Goal: Navigation & Orientation: Find specific page/section

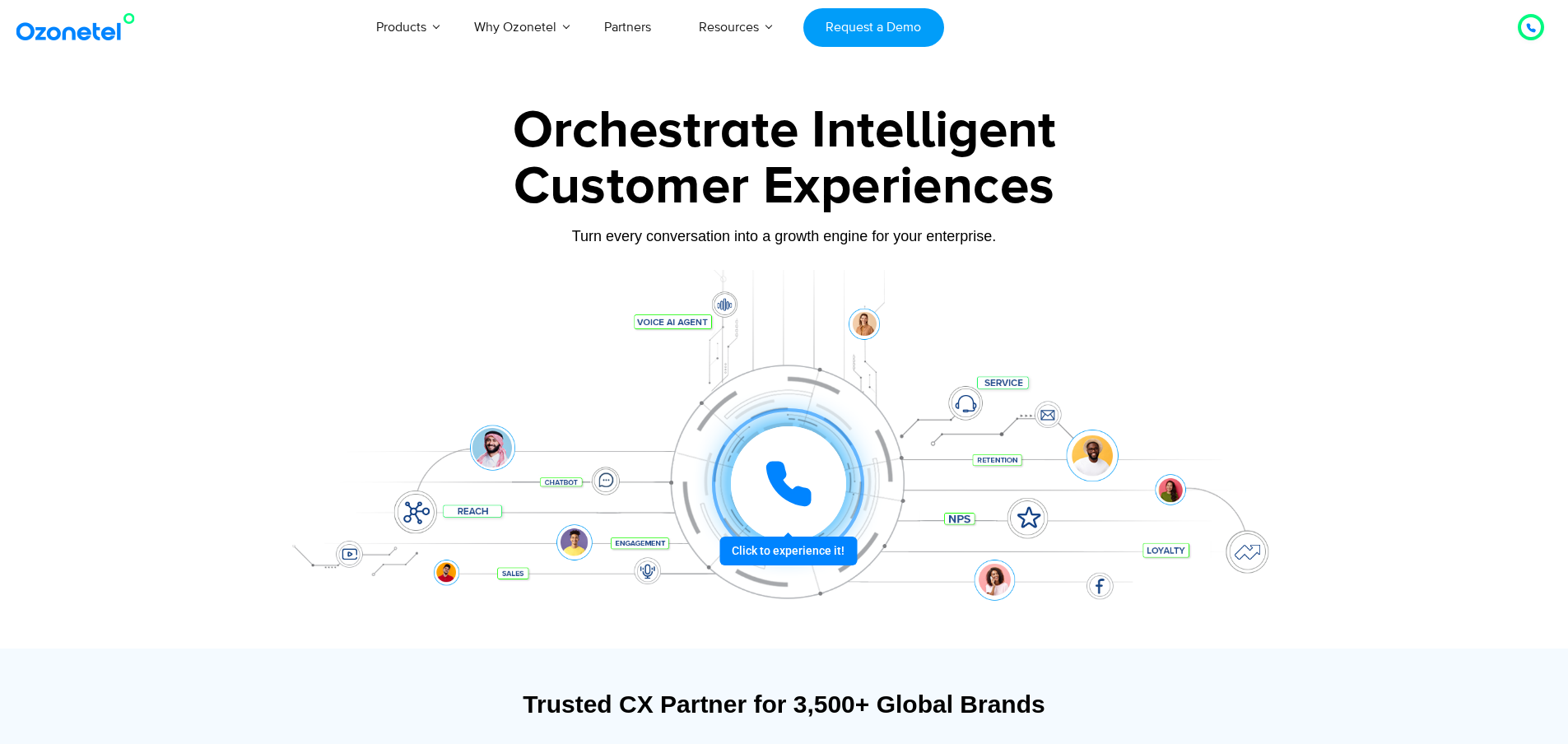
click at [778, 478] on icon at bounding box center [788, 484] width 41 height 41
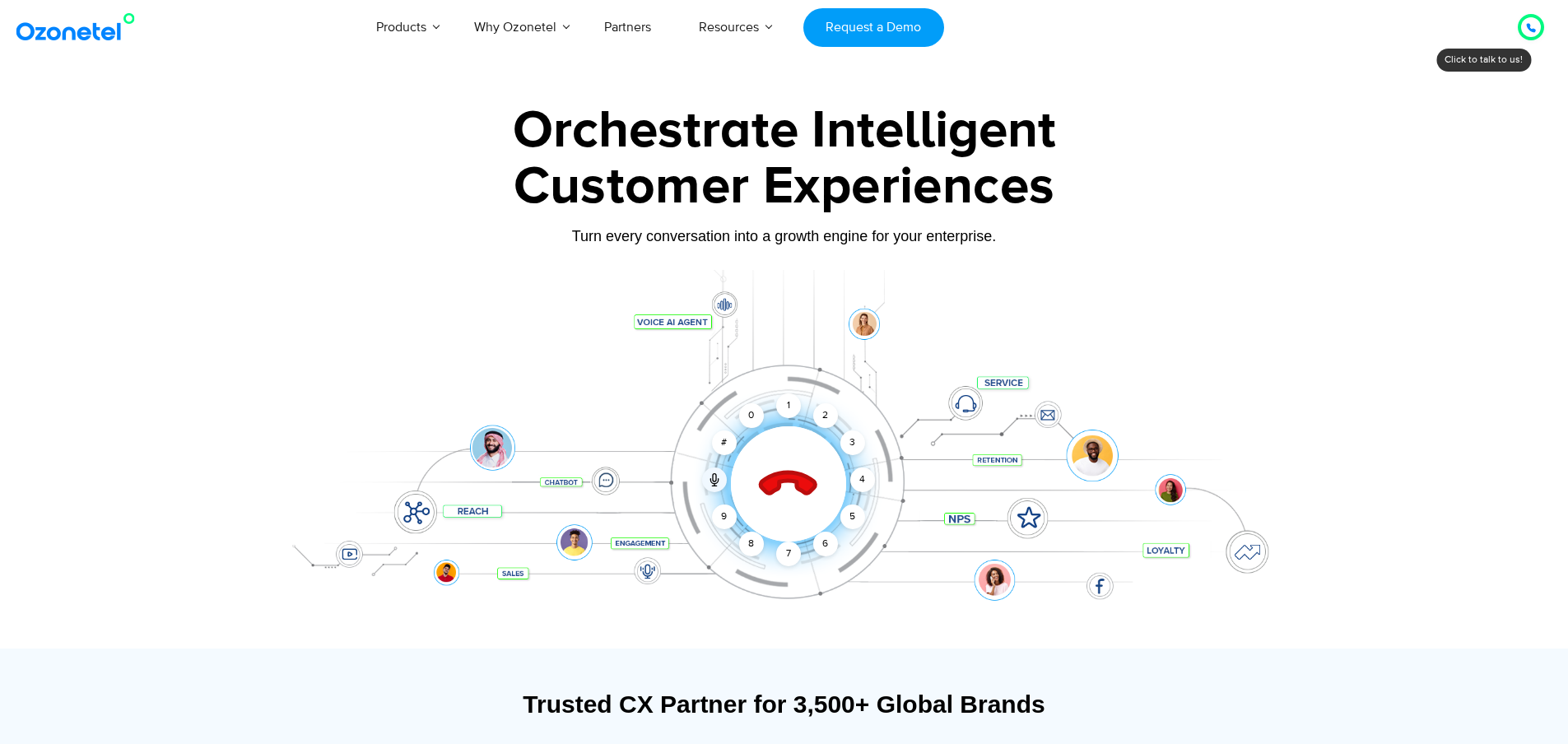
scroll to position [82, 0]
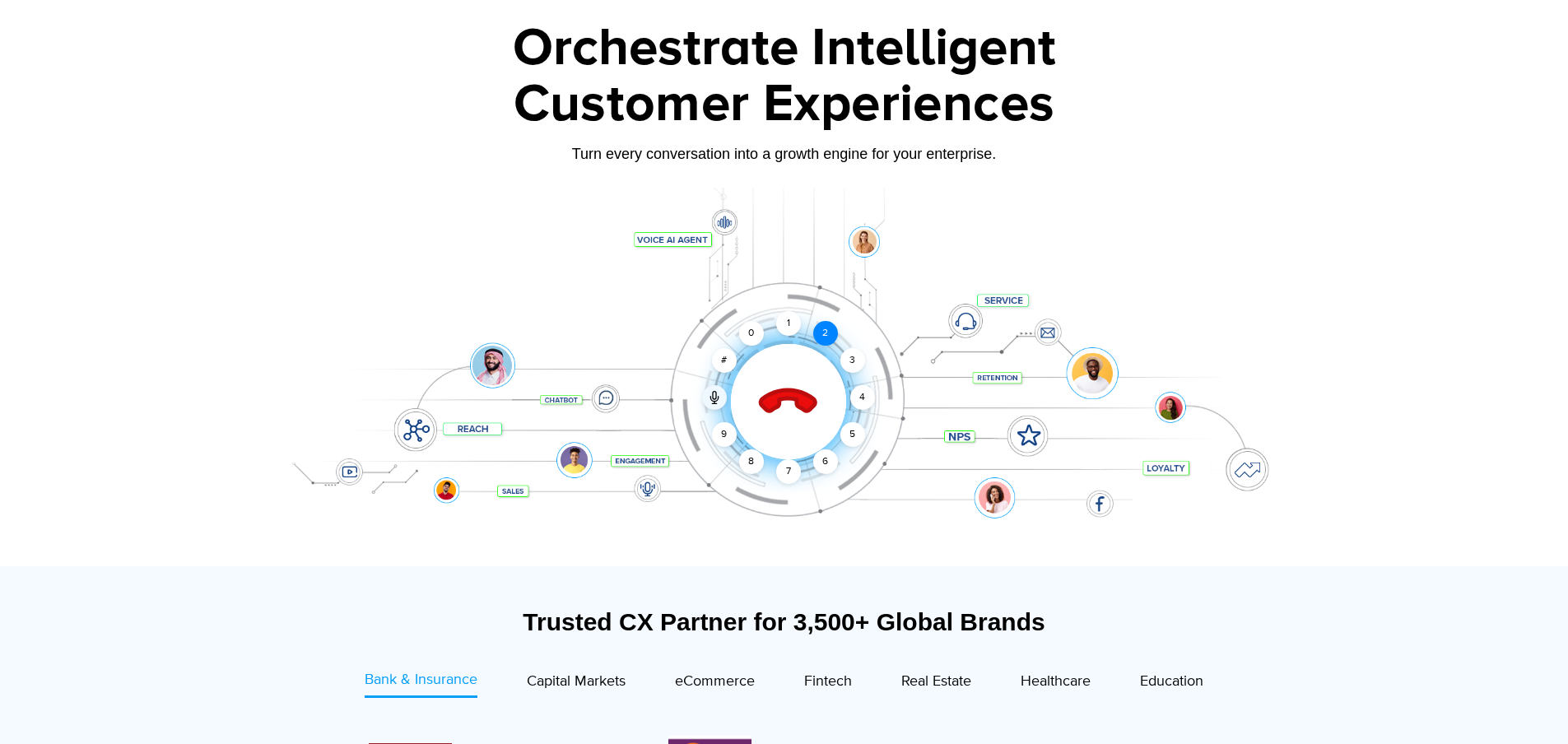
click at [819, 331] on div "2" at bounding box center [826, 333] width 25 height 25
click at [822, 331] on div "2" at bounding box center [826, 333] width 25 height 25
click at [819, 329] on div "2" at bounding box center [826, 333] width 25 height 25
drag, startPoint x: 821, startPoint y: 329, endPoint x: 830, endPoint y: 343, distance: 16.6
click at [830, 343] on div "2" at bounding box center [826, 333] width 25 height 25
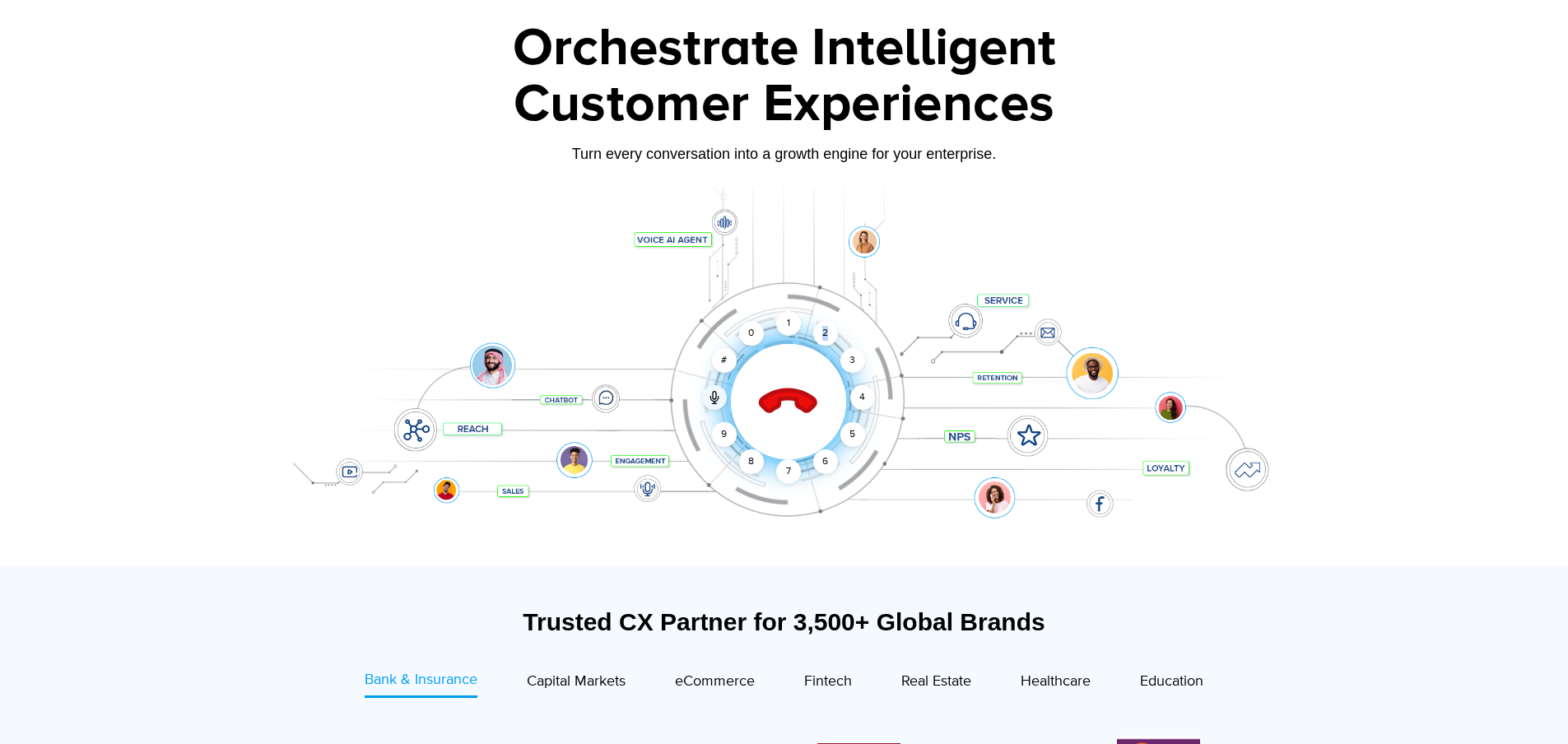
scroll to position [0, 0]
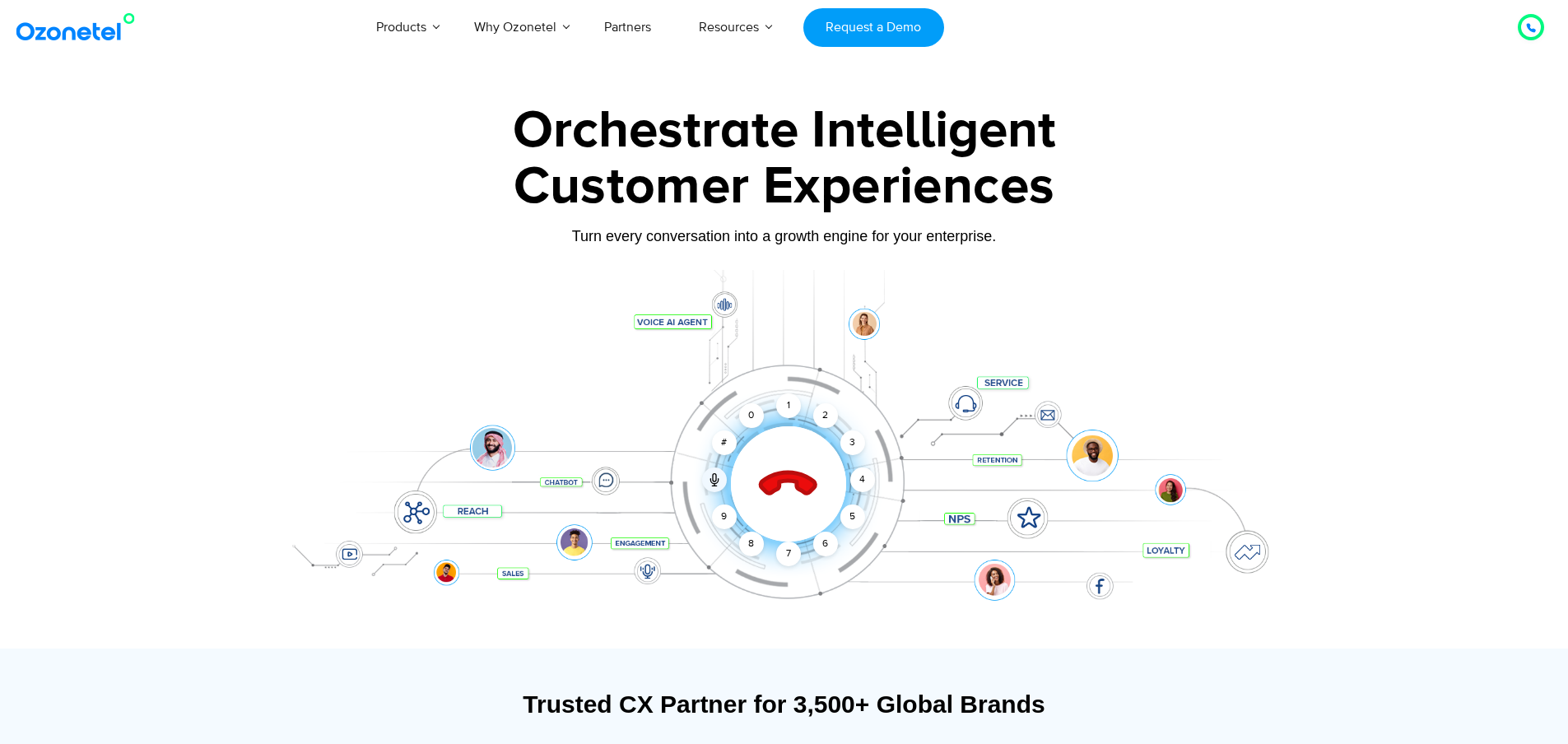
click at [820, 479] on div at bounding box center [788, 484] width 70 height 70
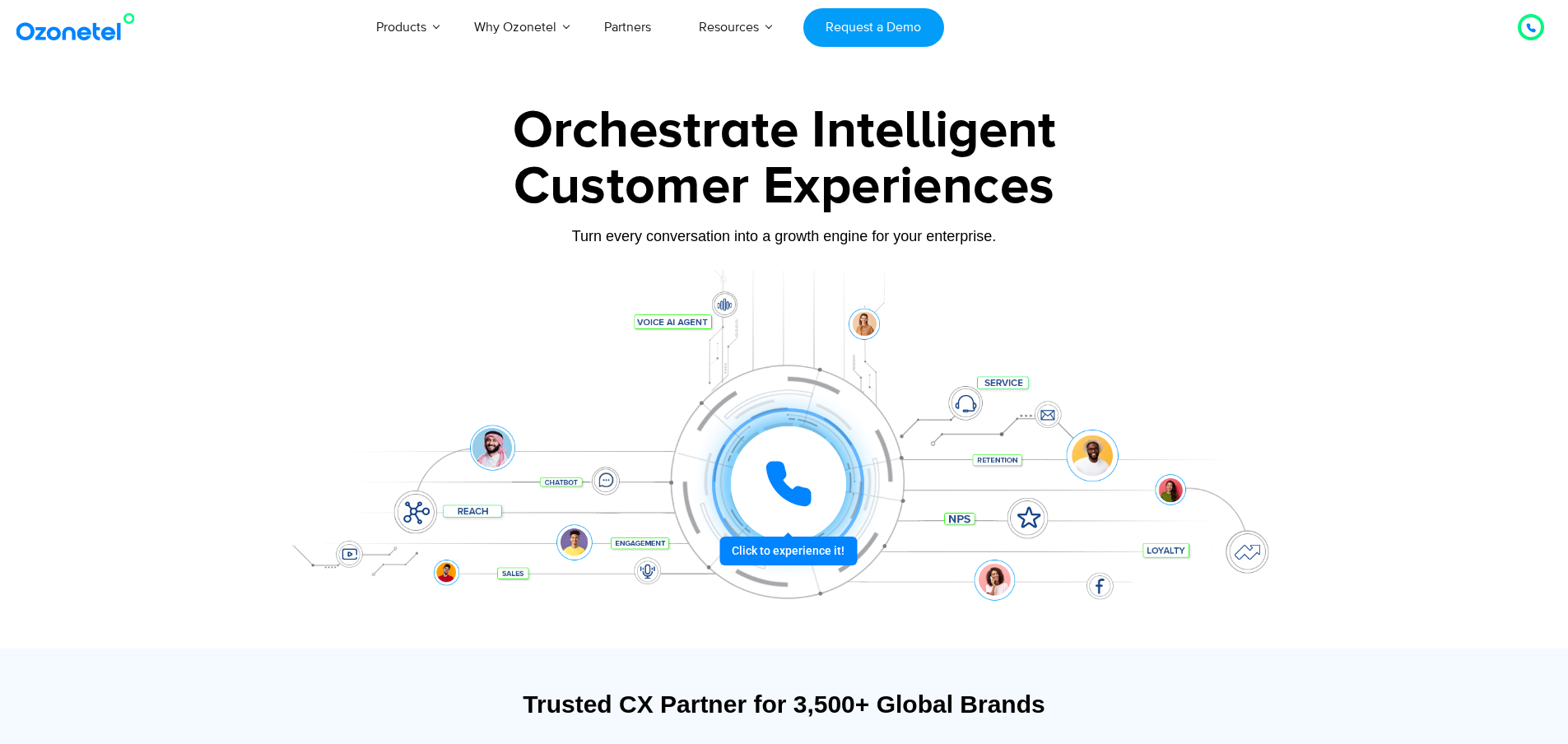
click at [820, 483] on div at bounding box center [788, 484] width 115 height 115
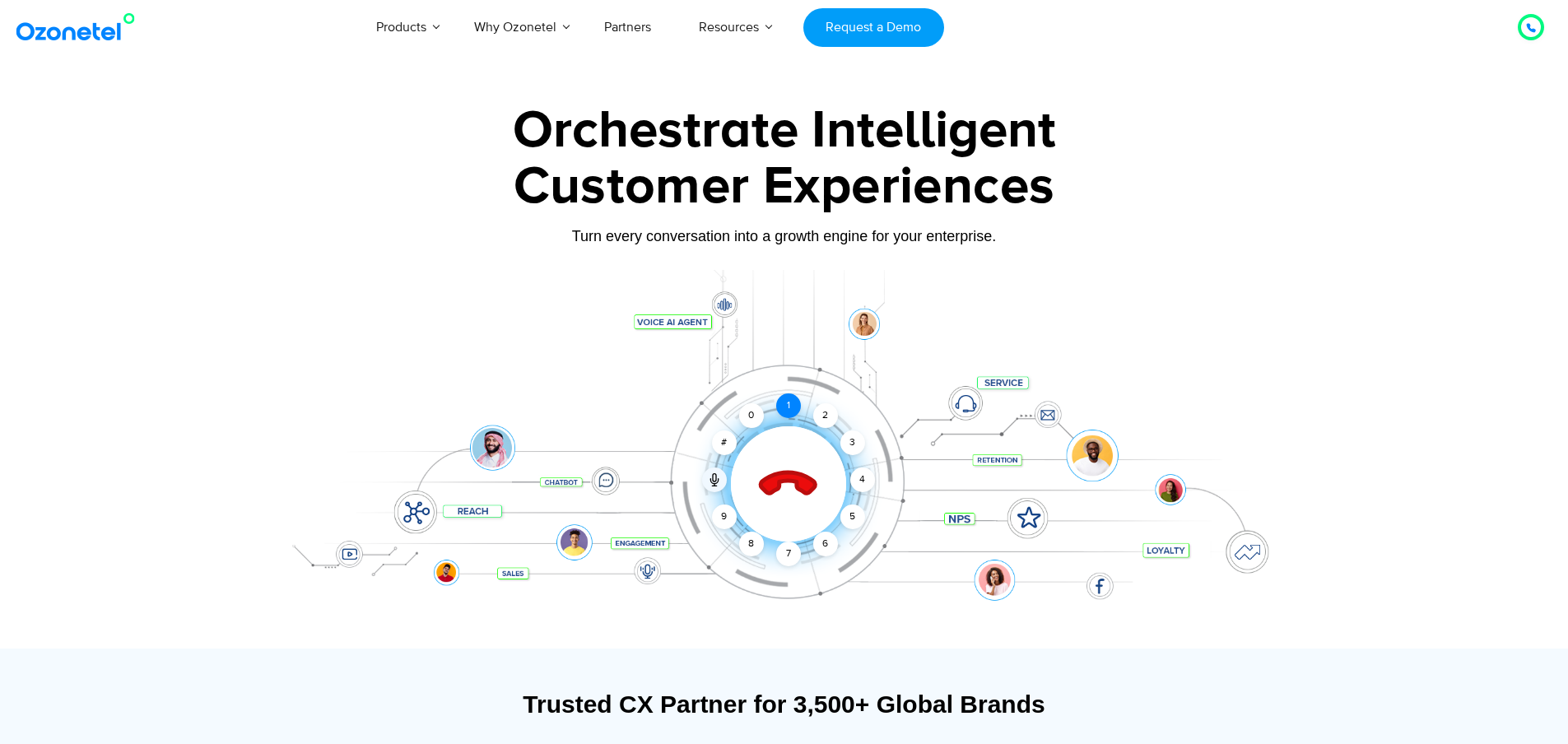
click at [787, 407] on div "1" at bounding box center [788, 406] width 25 height 25
click at [782, 470] on icon at bounding box center [788, 485] width 70 height 70
